Goal: Transaction & Acquisition: Purchase product/service

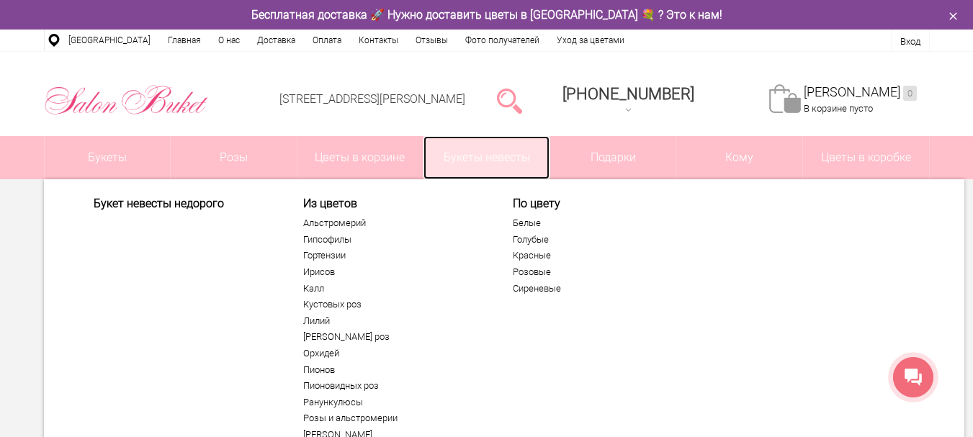
click at [507, 157] on link "Букеты невесты" at bounding box center [487, 157] width 126 height 43
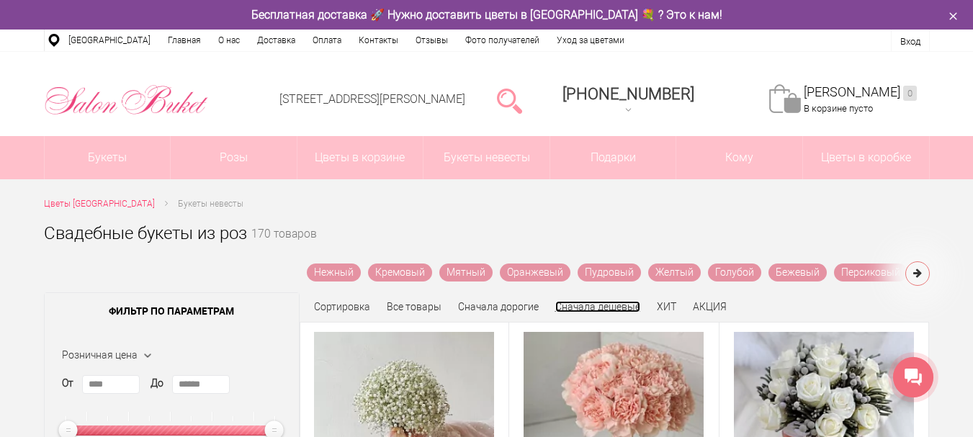
click at [581, 305] on link "Сначала дешевые" at bounding box center [597, 307] width 85 height 12
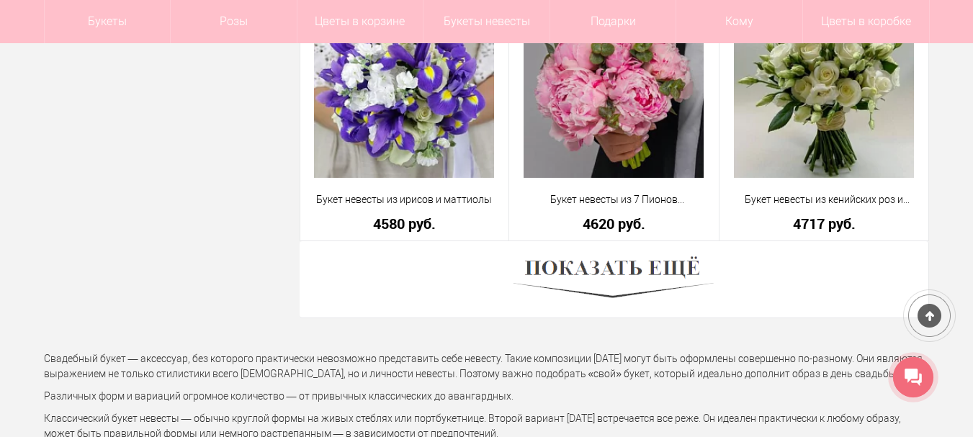
scroll to position [4107, 0]
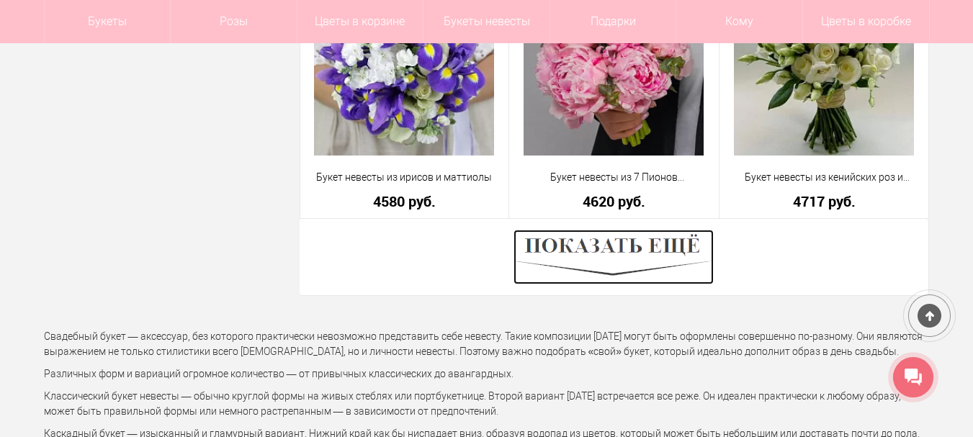
click at [638, 251] on img at bounding box center [614, 257] width 200 height 55
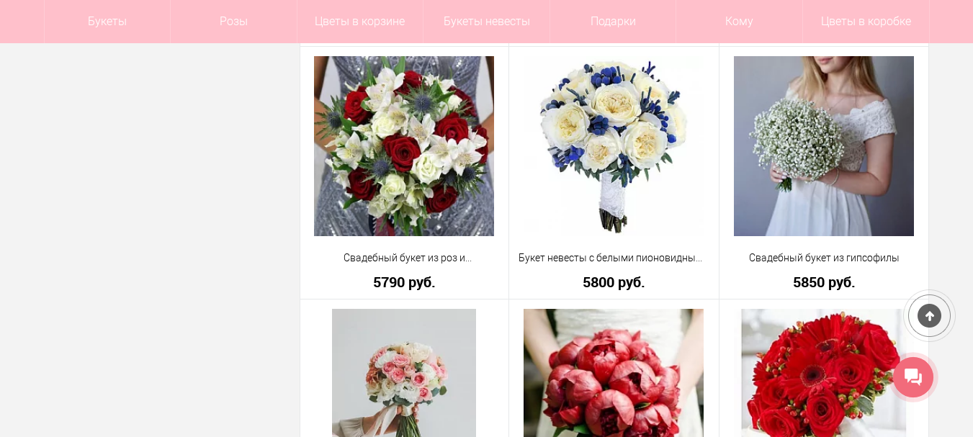
scroll to position [6988, 0]
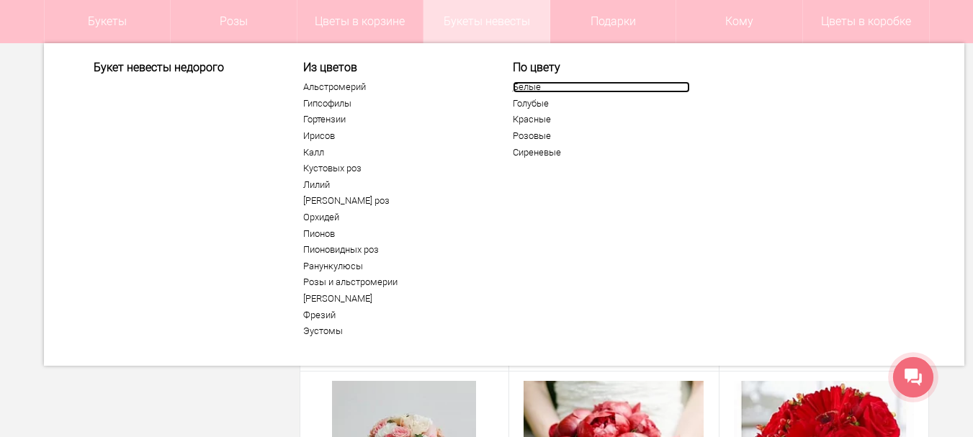
click at [529, 89] on link "Белые" at bounding box center [601, 87] width 177 height 12
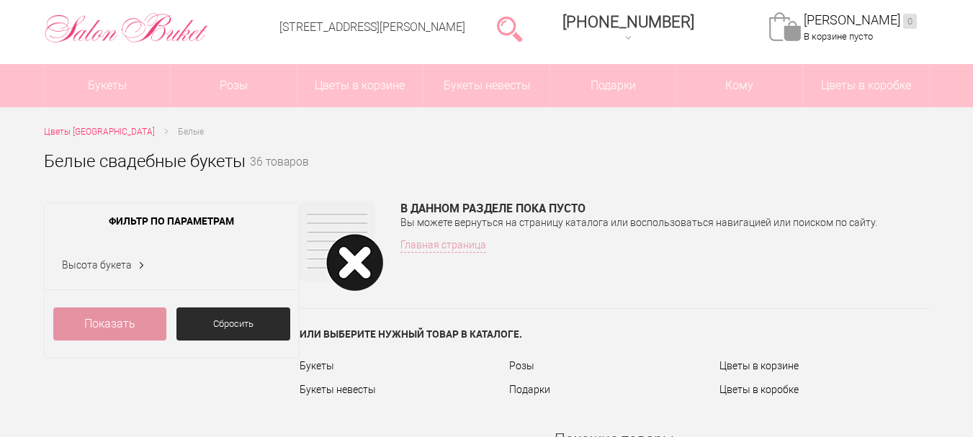
scroll to position [72, 0]
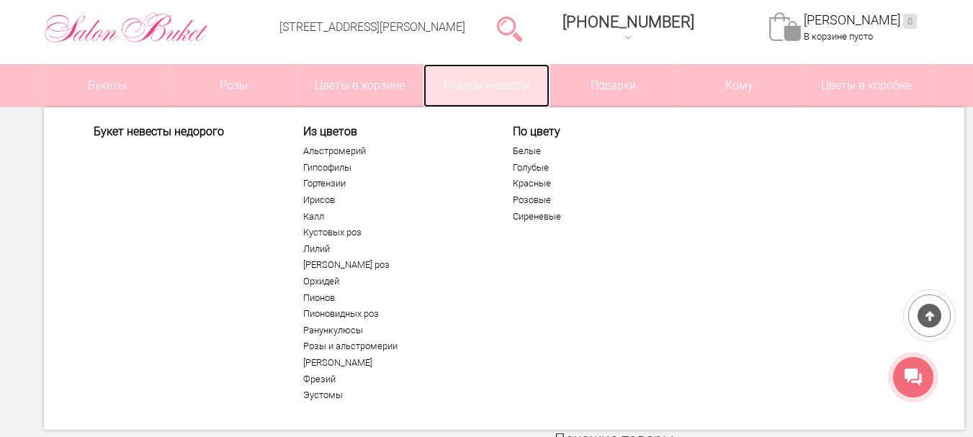
click at [475, 90] on link "Букеты невесты" at bounding box center [487, 85] width 126 height 43
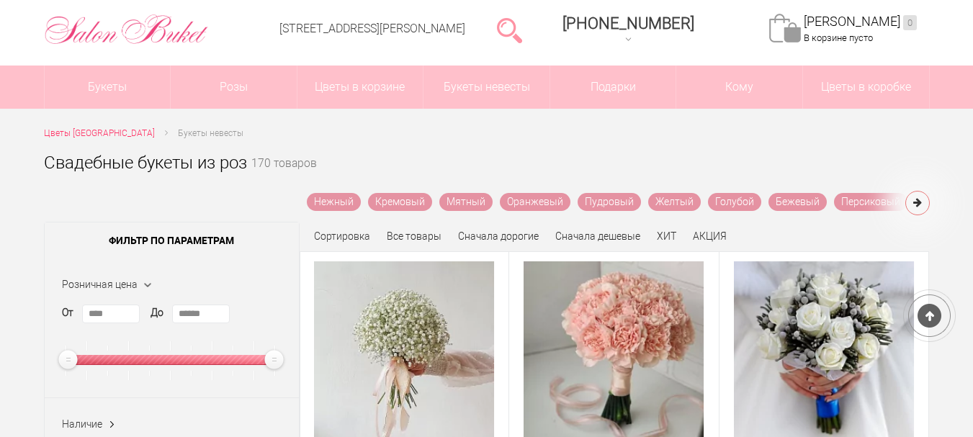
scroll to position [144, 0]
